Goal: Task Accomplishment & Management: Complete application form

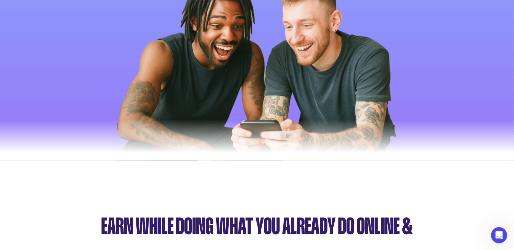
scroll to position [263, 0]
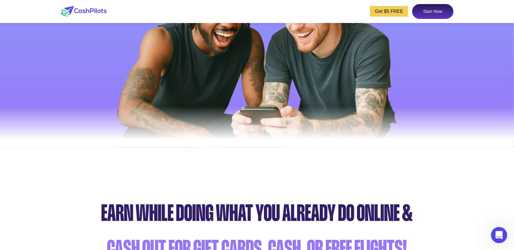
click at [428, 13] on link "Start Now" at bounding box center [432, 11] width 41 height 15
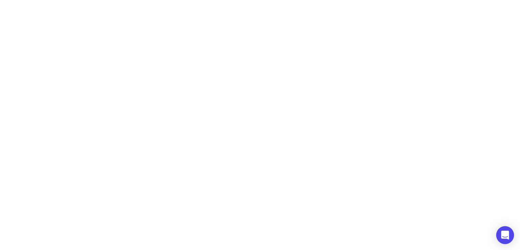
click at [501, 236] on div "Open Intercom Messenger" at bounding box center [505, 236] width 18 height 18
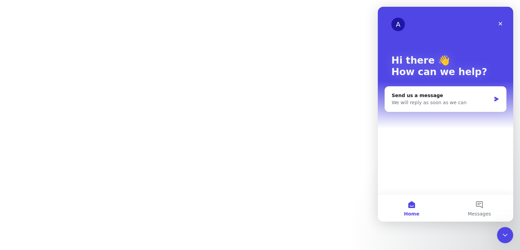
click at [182, 123] on div at bounding box center [260, 125] width 520 height 250
click at [498, 25] on icon "Close" at bounding box center [500, 23] width 5 height 5
